Goal: Use online tool/utility: Utilize a website feature to perform a specific function

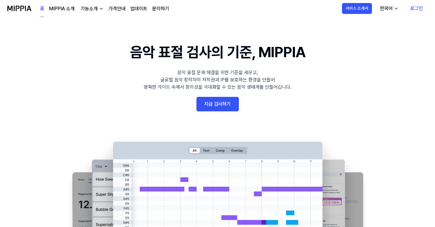
click at [216, 107] on link "지금 검사하기" at bounding box center [217, 104] width 42 height 15
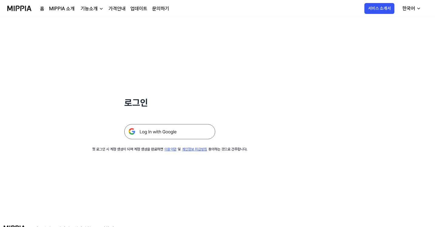
scroll to position [13, 0]
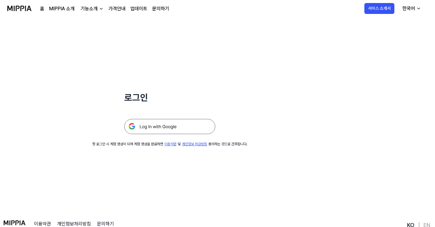
click at [194, 122] on img at bounding box center [169, 126] width 91 height 15
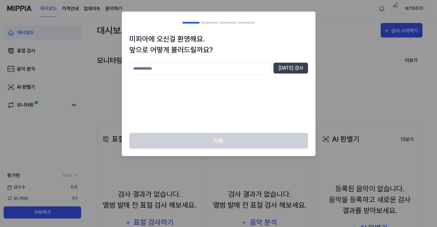
click at [211, 70] on input "text" at bounding box center [200, 69] width 142 height 12
type input "*"
type input "****"
click at [294, 72] on button "[DATE] 검사" at bounding box center [291, 68] width 35 height 11
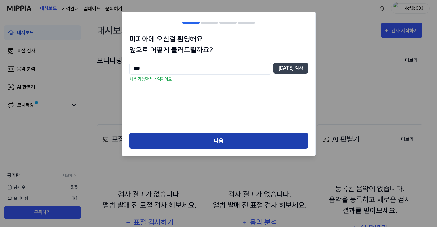
click at [241, 143] on button "다음" at bounding box center [218, 141] width 179 height 16
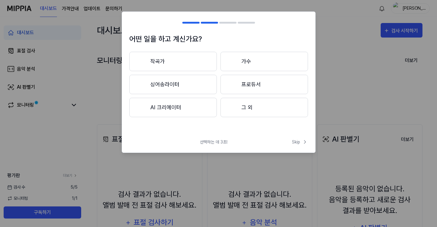
click at [166, 105] on button "AI 크리에이터" at bounding box center [173, 107] width 88 height 19
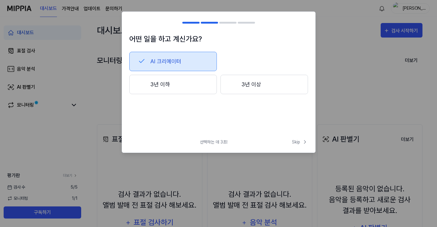
click at [195, 87] on button "3년 이하" at bounding box center [173, 84] width 88 height 19
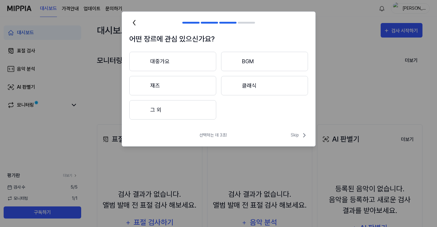
click at [198, 83] on button "재즈" at bounding box center [172, 85] width 87 height 19
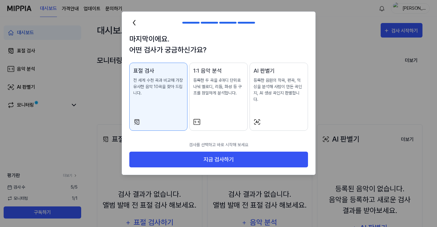
click at [268, 92] on p "등록한 음원의 작곡, 편곡, 믹싱을 분석해 사람이 만든 곡인지, AI 생성 곡인지 판별합니다." at bounding box center [279, 89] width 51 height 25
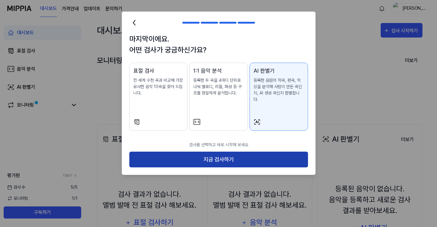
click at [224, 154] on button "지금 검사하기" at bounding box center [218, 160] width 179 height 16
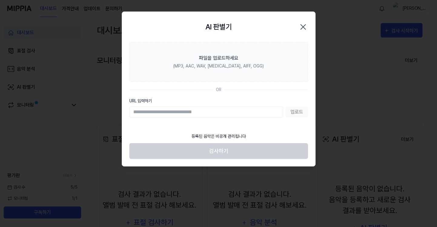
paste input "**********"
type input "**********"
click at [295, 111] on button "업로드" at bounding box center [297, 112] width 22 height 11
click at [303, 25] on icon "button" at bounding box center [303, 27] width 10 height 10
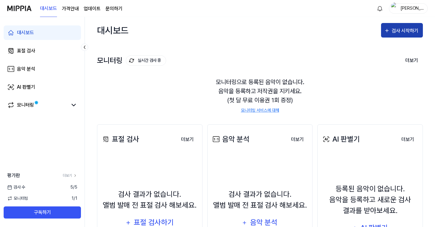
click at [400, 29] on div "검사 시작하기" at bounding box center [405, 31] width 28 height 8
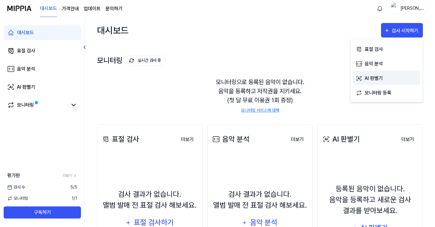
click at [387, 76] on div "AI 판별기" at bounding box center [390, 79] width 53 height 8
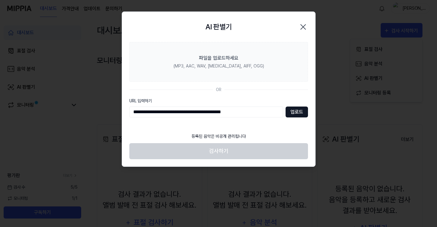
type input "**********"
click at [292, 113] on button "업로드" at bounding box center [297, 112] width 22 height 11
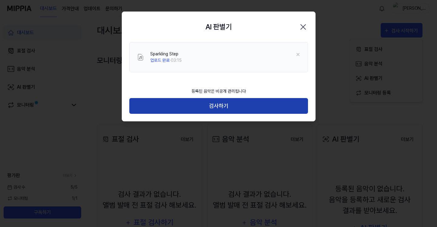
click at [276, 108] on button "검사하기" at bounding box center [218, 106] width 179 height 16
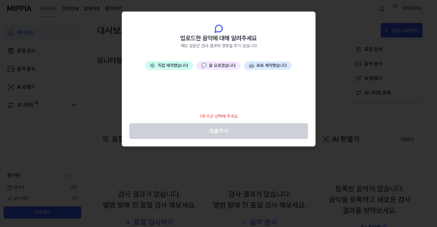
click at [228, 68] on button "💬 잘 모르겠습니다" at bounding box center [219, 65] width 44 height 9
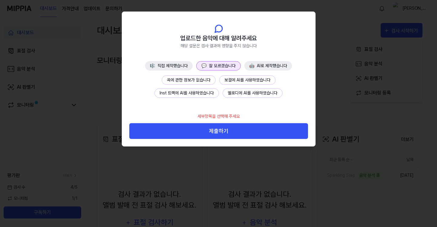
click at [197, 82] on button "곡에 관한 정보가 없습니다" at bounding box center [189, 79] width 54 height 9
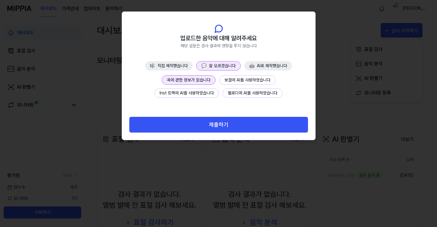
click at [242, 130] on button "제출하기" at bounding box center [218, 125] width 179 height 16
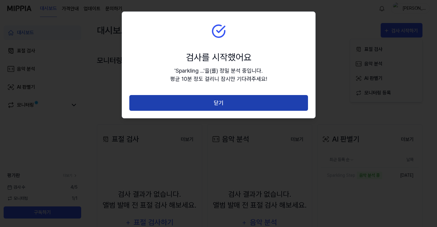
click at [241, 105] on button "닫기" at bounding box center [218, 103] width 179 height 16
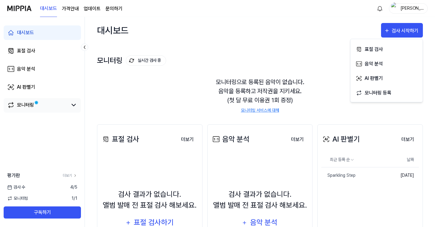
click at [51, 105] on link "모니터링" at bounding box center [37, 104] width 60 height 7
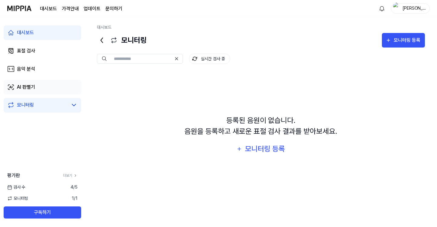
click at [36, 90] on link "AI 판별기" at bounding box center [43, 87] width 78 height 15
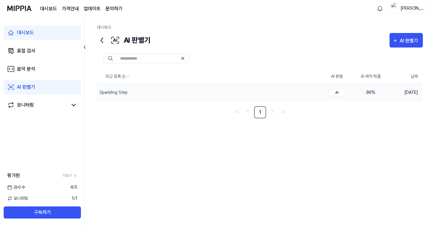
click at [376, 96] on td "96 %" at bounding box center [370, 92] width 34 height 17
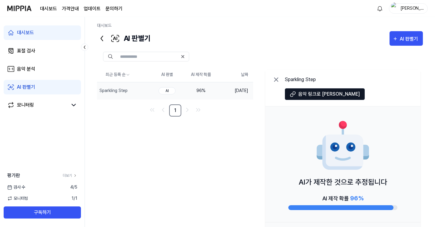
scroll to position [2, 0]
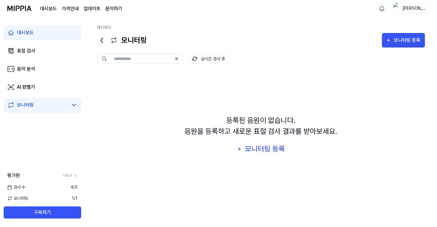
click at [71, 10] on page\) "가격안내" at bounding box center [70, 8] width 17 height 7
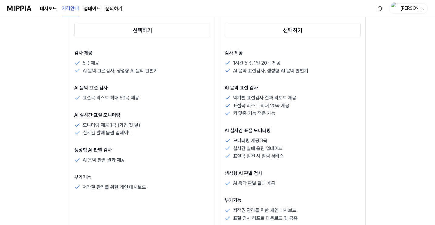
scroll to position [146, 0]
